Goal: Navigation & Orientation: Find specific page/section

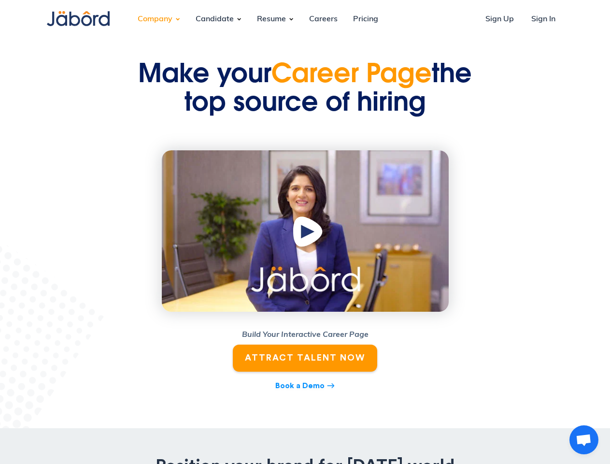
click at [155, 19] on div "Company" at bounding box center [155, 19] width 50 height 26
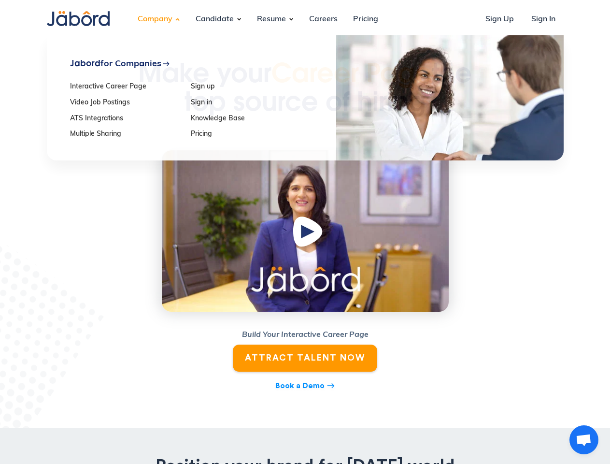
click at [215, 19] on div "Candidate" at bounding box center [215, 19] width 54 height 26
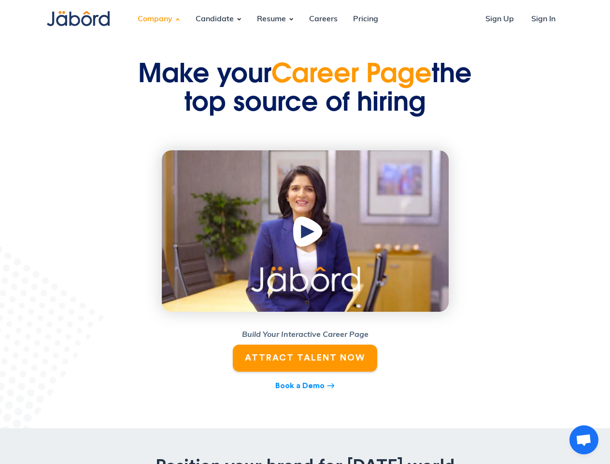
click at [271, 19] on div "Resume" at bounding box center [271, 19] width 44 height 26
click at [305, 231] on img "open lightbox" at bounding box center [309, 234] width 37 height 38
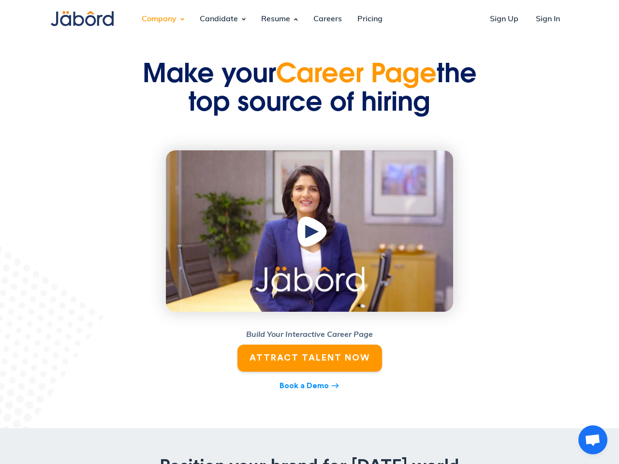
click at [584, 440] on span "Open chat" at bounding box center [592, 441] width 16 height 14
